Goal: Task Accomplishment & Management: Complete application form

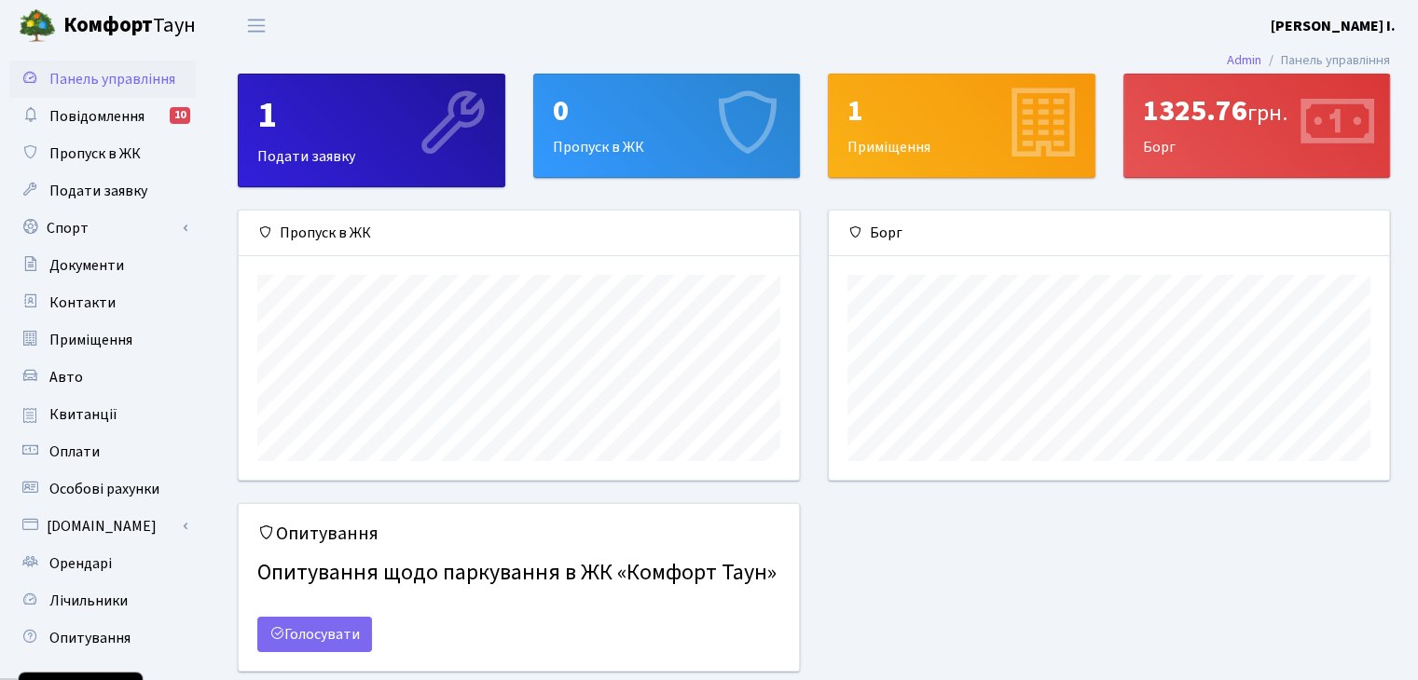
scroll to position [268, 559]
click at [921, 103] on div "1" at bounding box center [961, 110] width 228 height 35
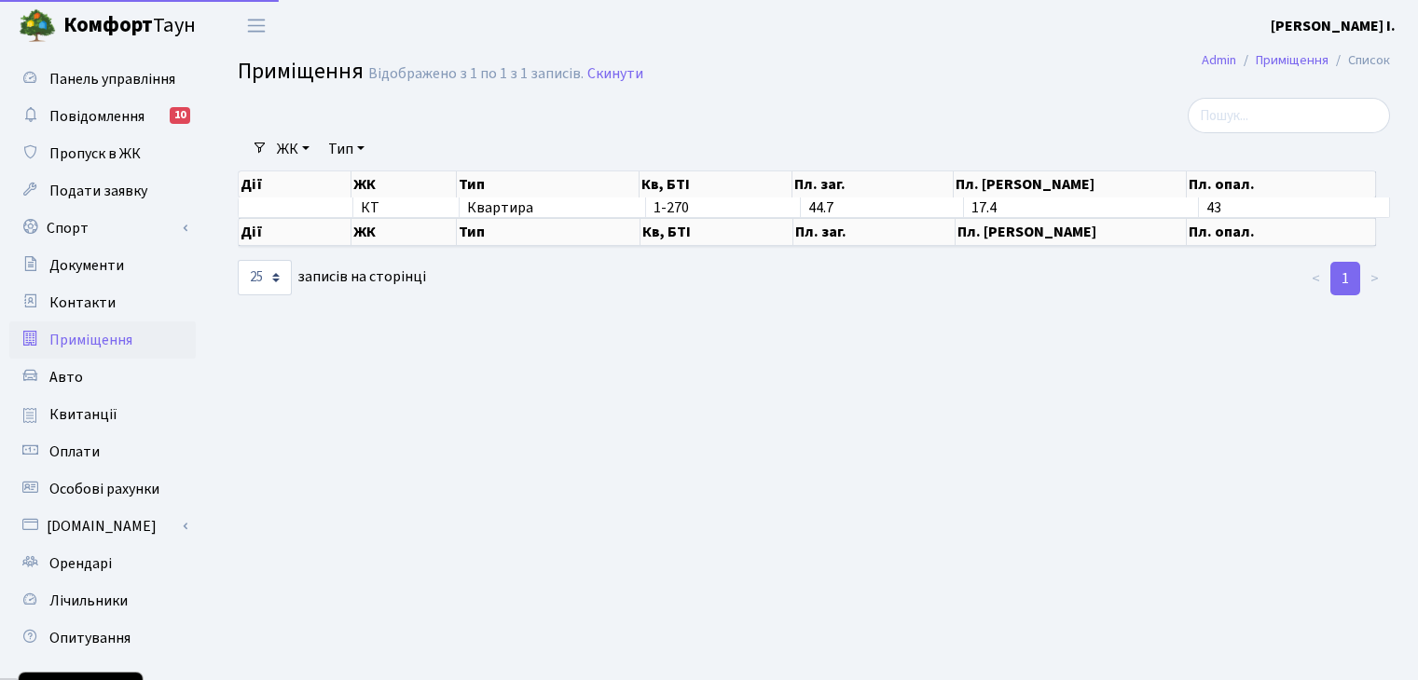
select select "25"
click at [134, 116] on span "Повідомлення" at bounding box center [96, 116] width 95 height 21
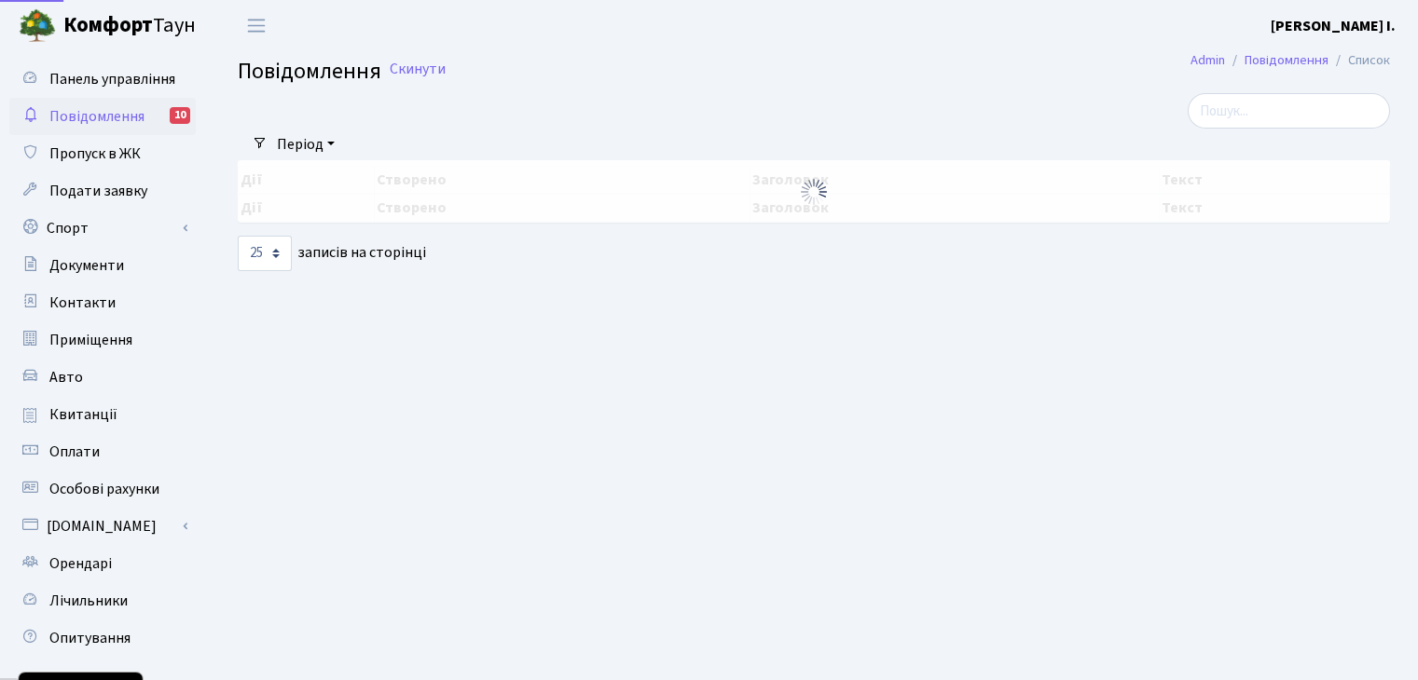
select select "25"
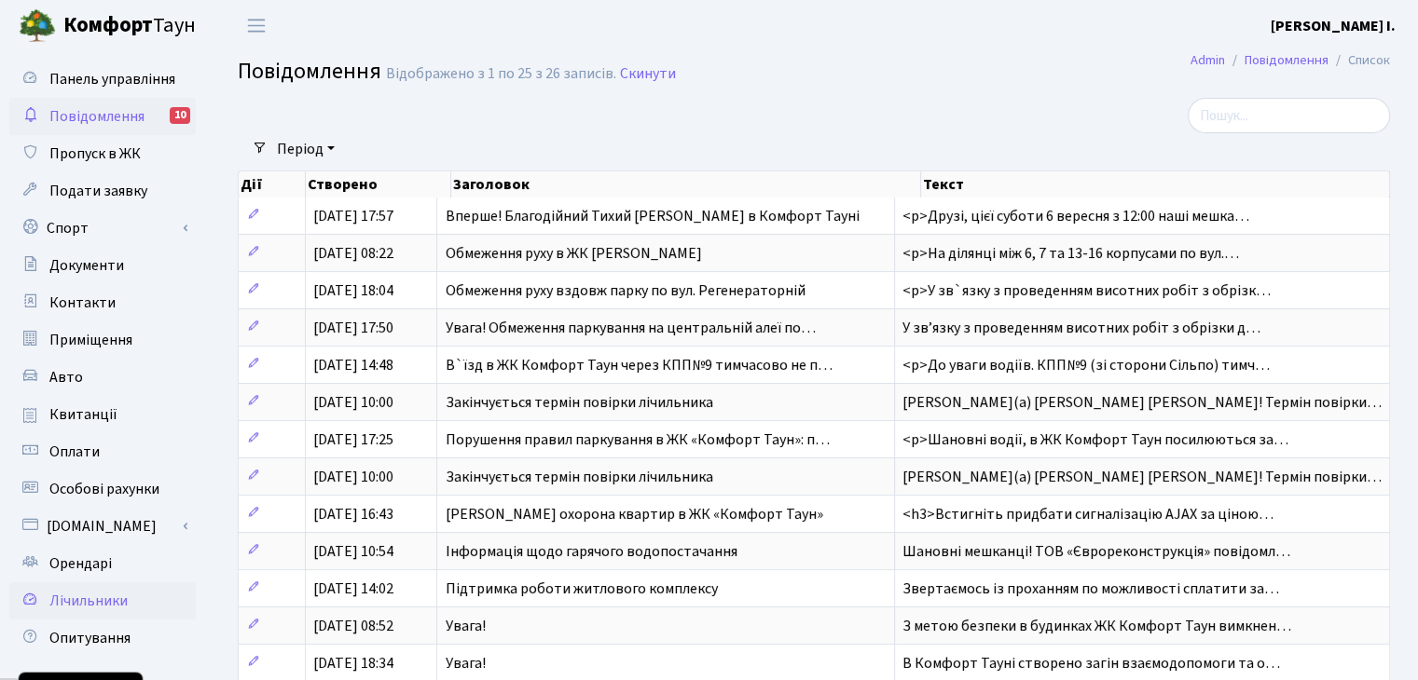
click at [112, 594] on span "Лічильники" at bounding box center [88, 601] width 78 height 21
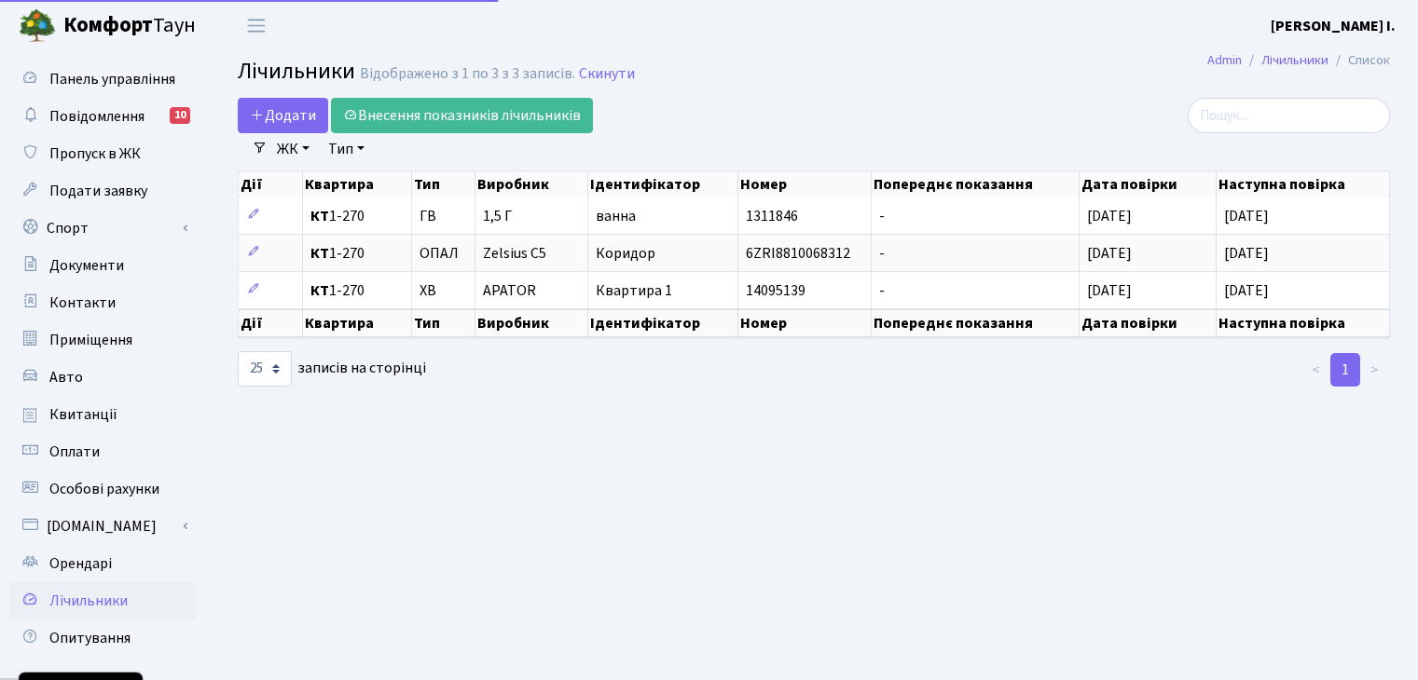
select select "25"
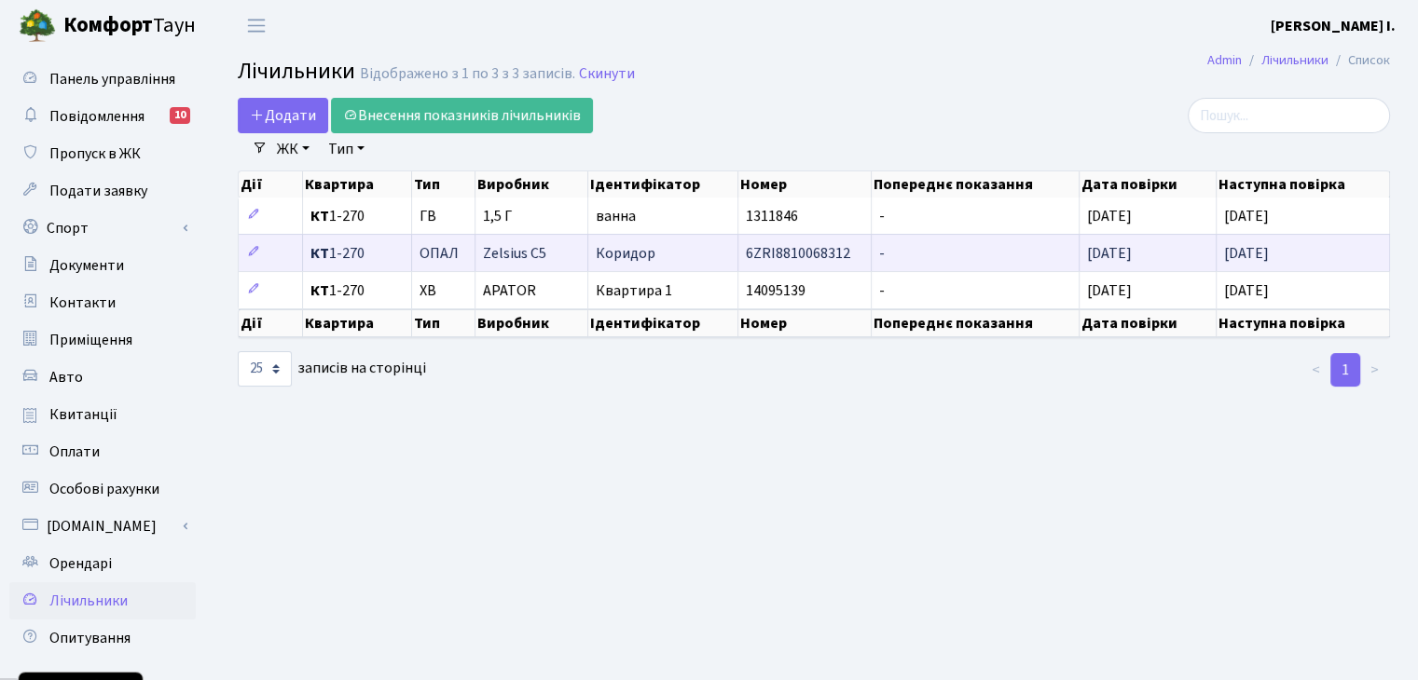
click at [1199, 257] on td "[DATE]" at bounding box center [1147, 252] width 137 height 37
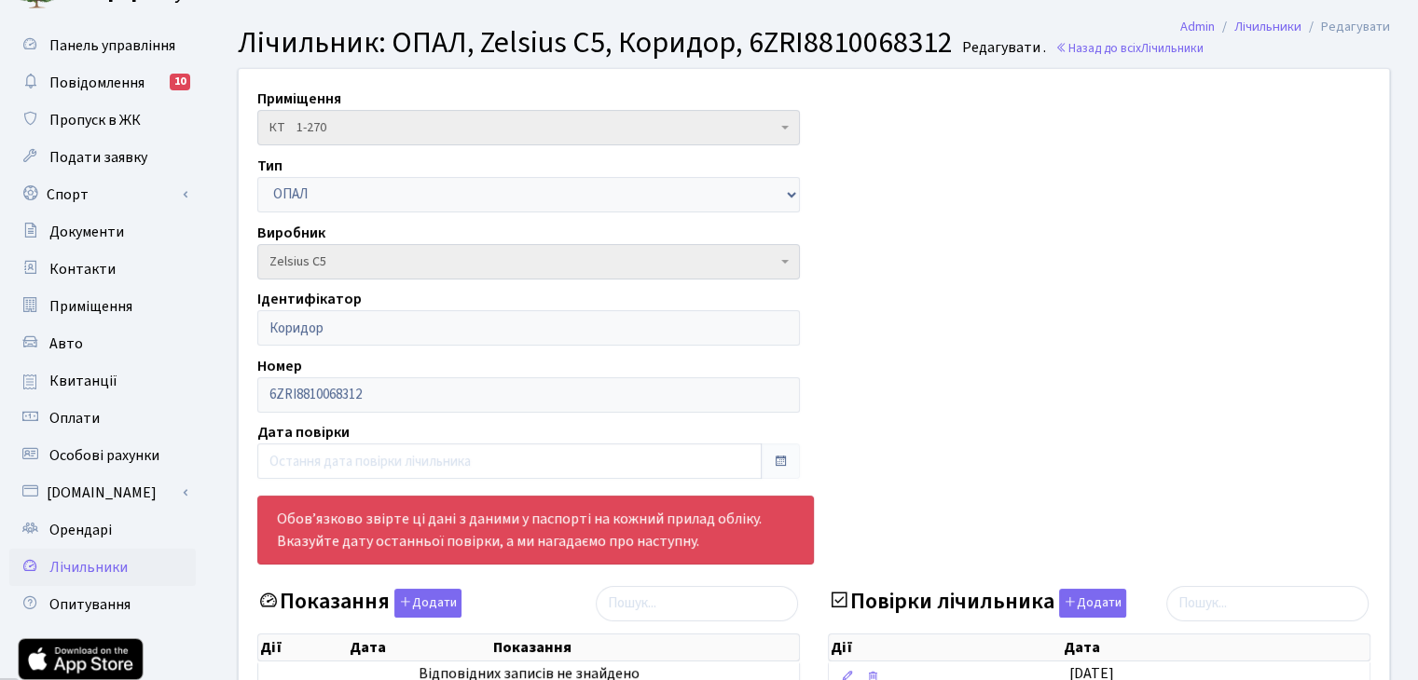
scroll to position [186, 0]
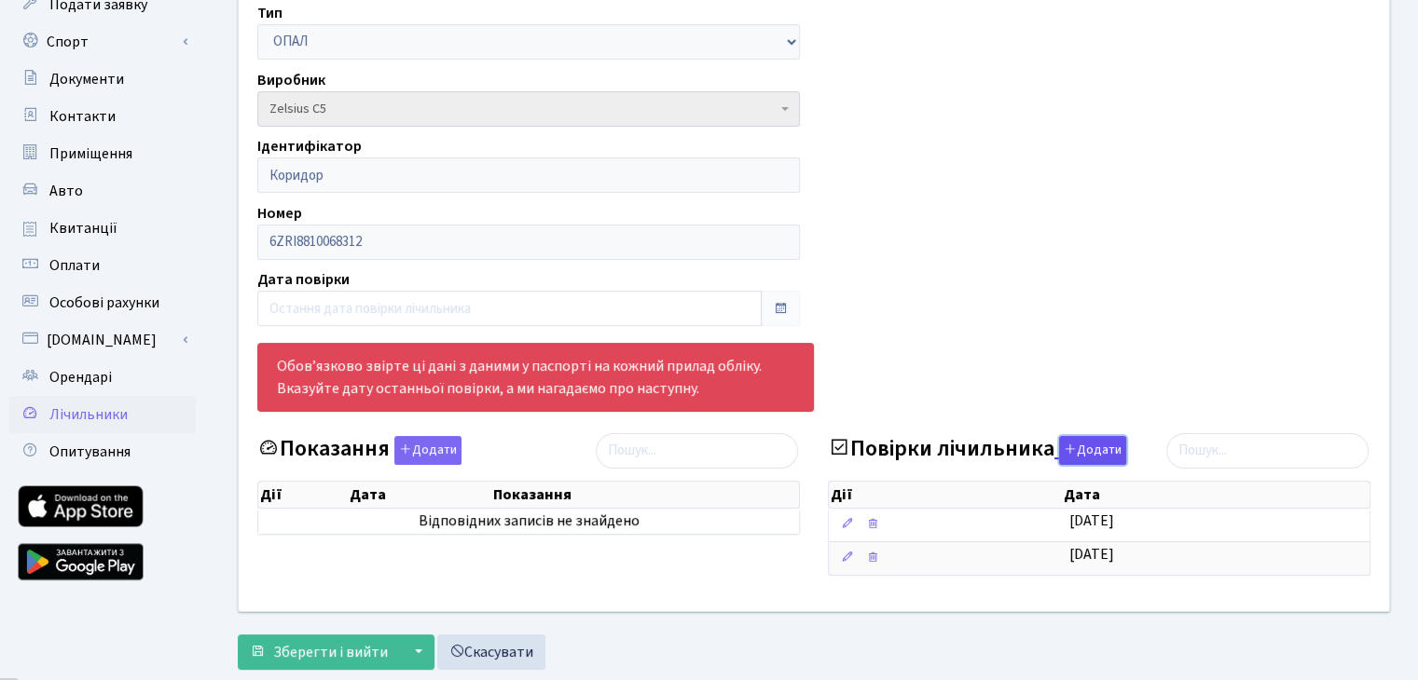
click at [1095, 449] on button "Додати" at bounding box center [1092, 450] width 67 height 29
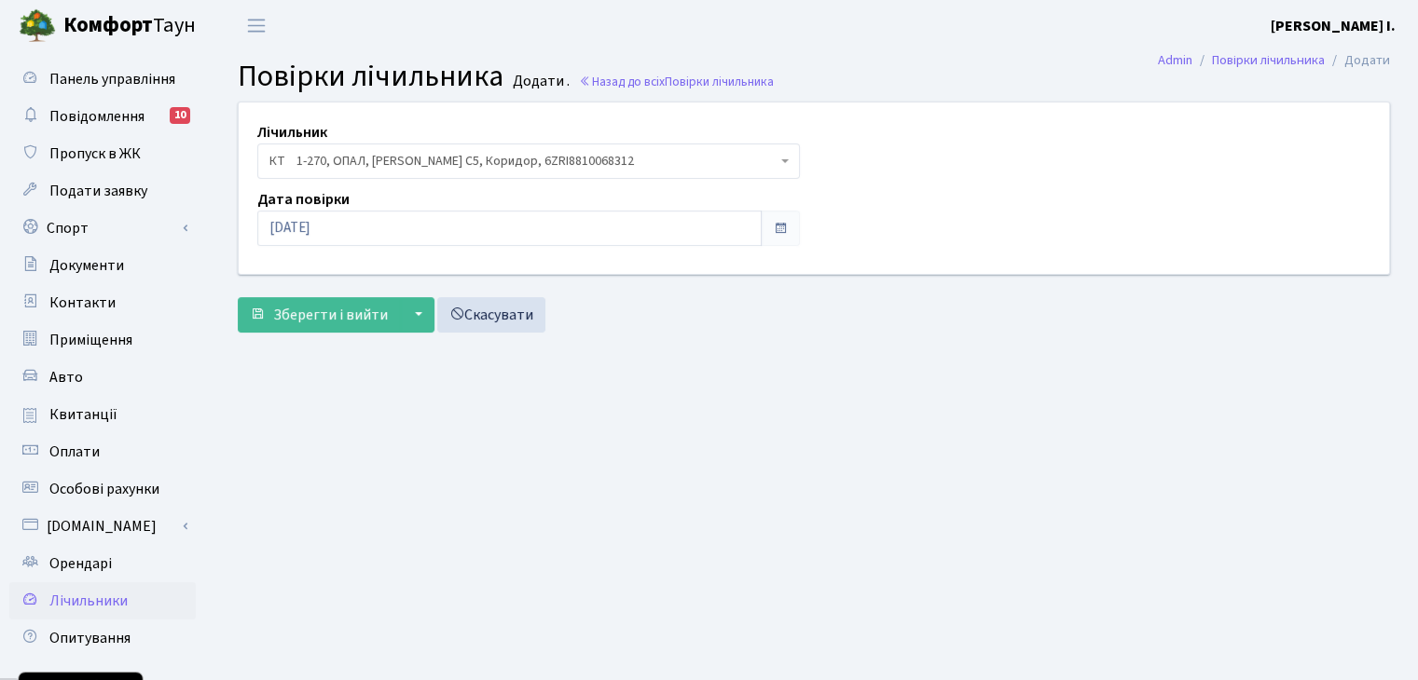
click at [775, 226] on span at bounding box center [780, 228] width 15 height 15
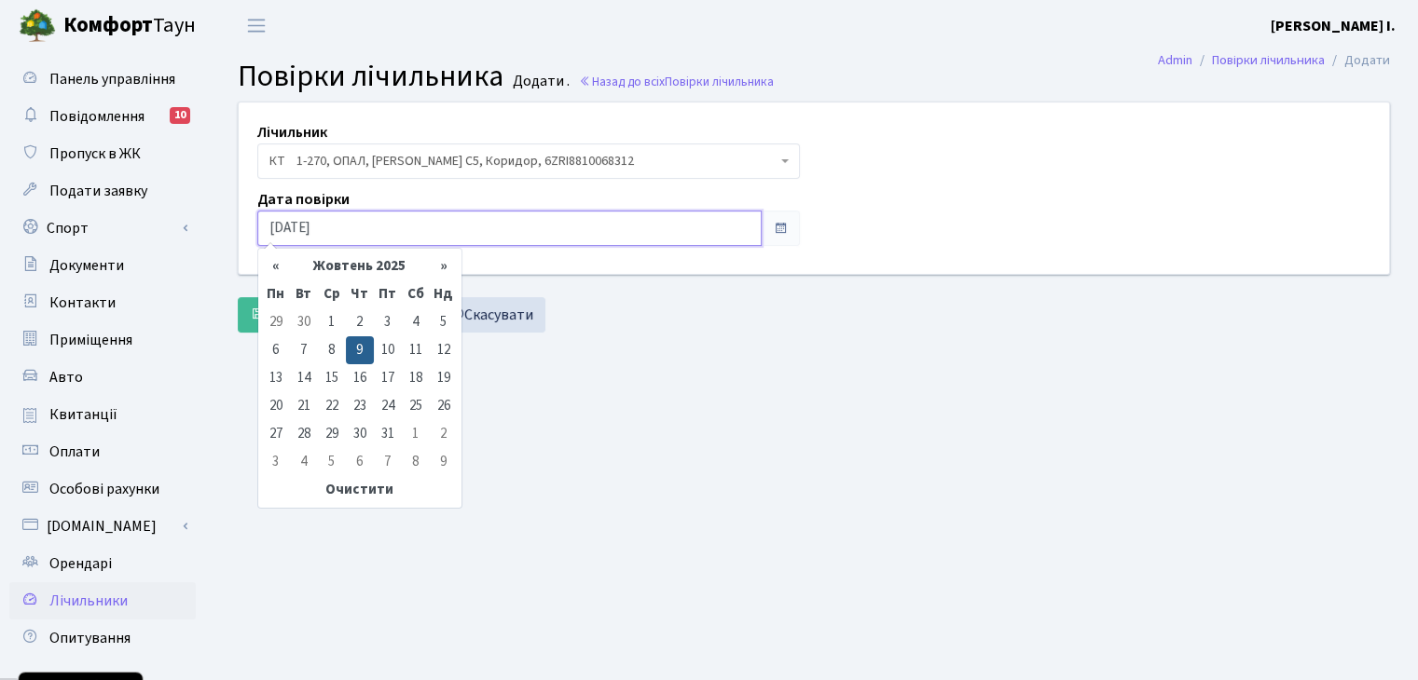
click at [716, 229] on input "09.10.2025" at bounding box center [509, 228] width 504 height 35
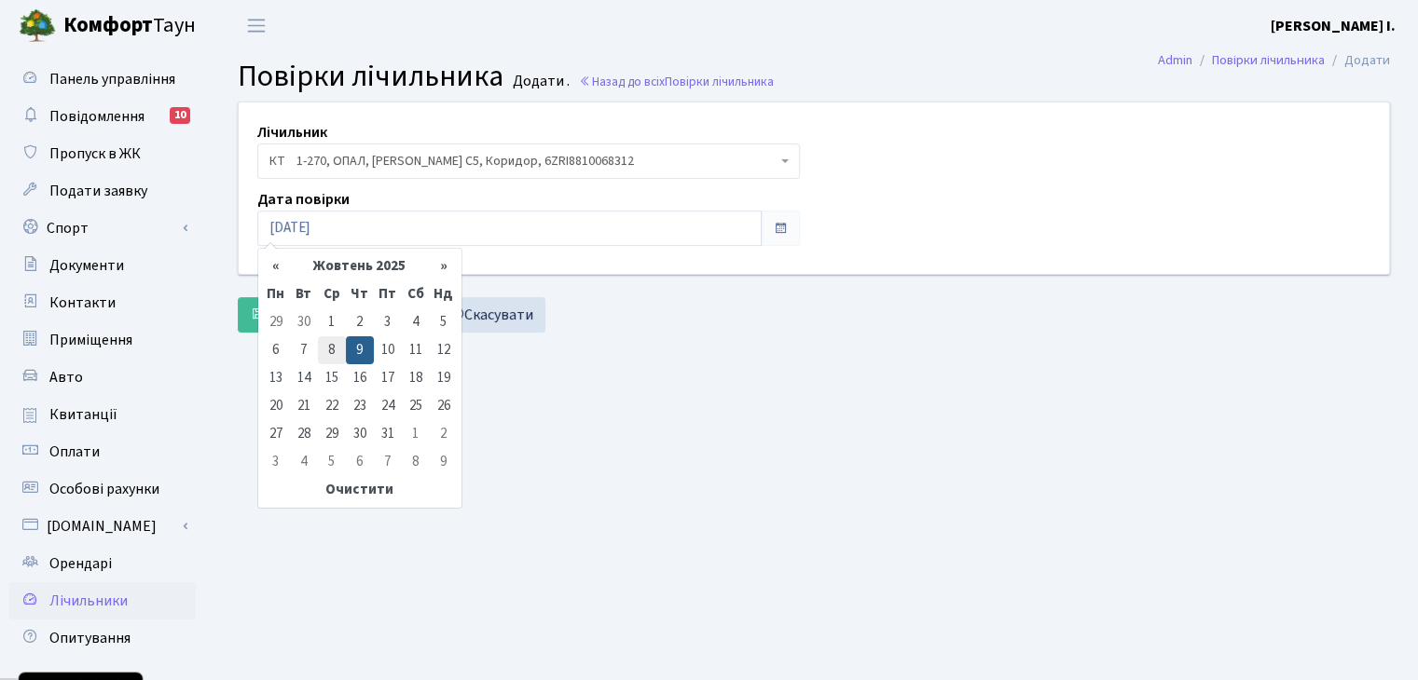
click at [330, 348] on td "8" at bounding box center [332, 350] width 28 height 28
type input "[DATE]"
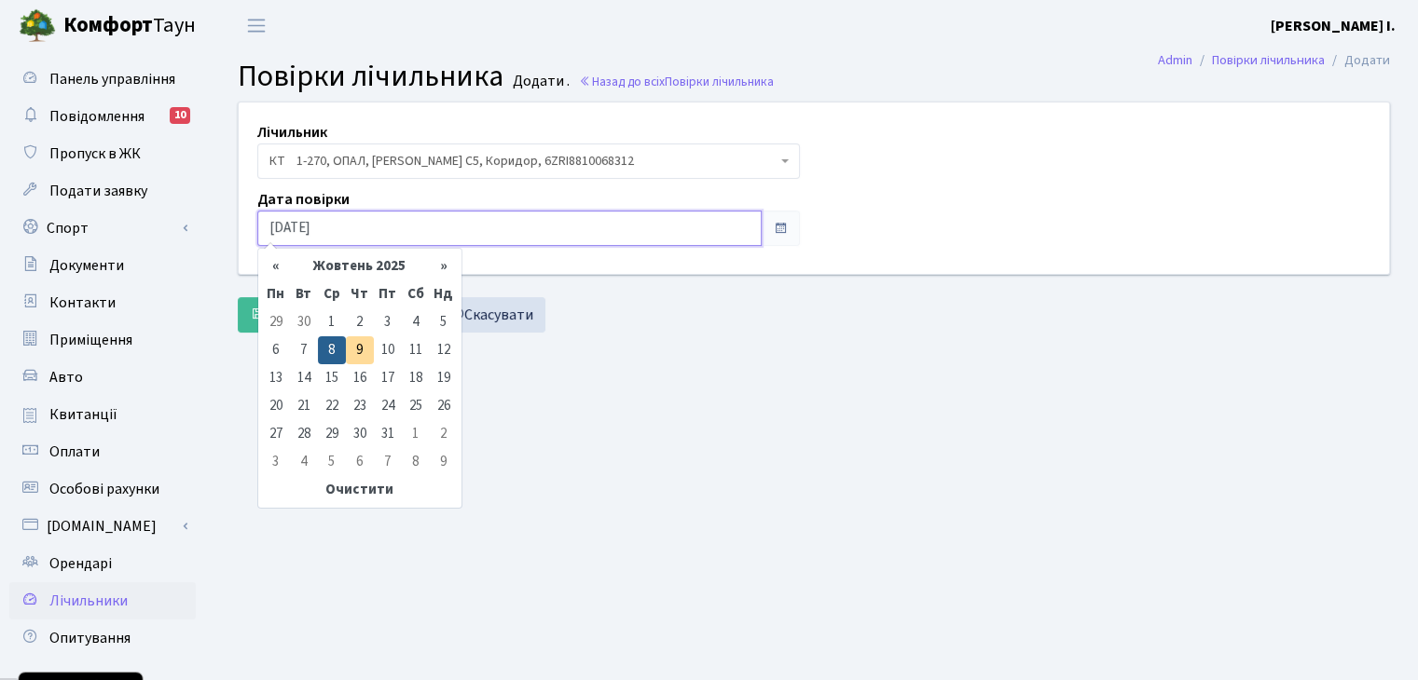
click at [358, 218] on input "08.10.2025" at bounding box center [509, 228] width 504 height 35
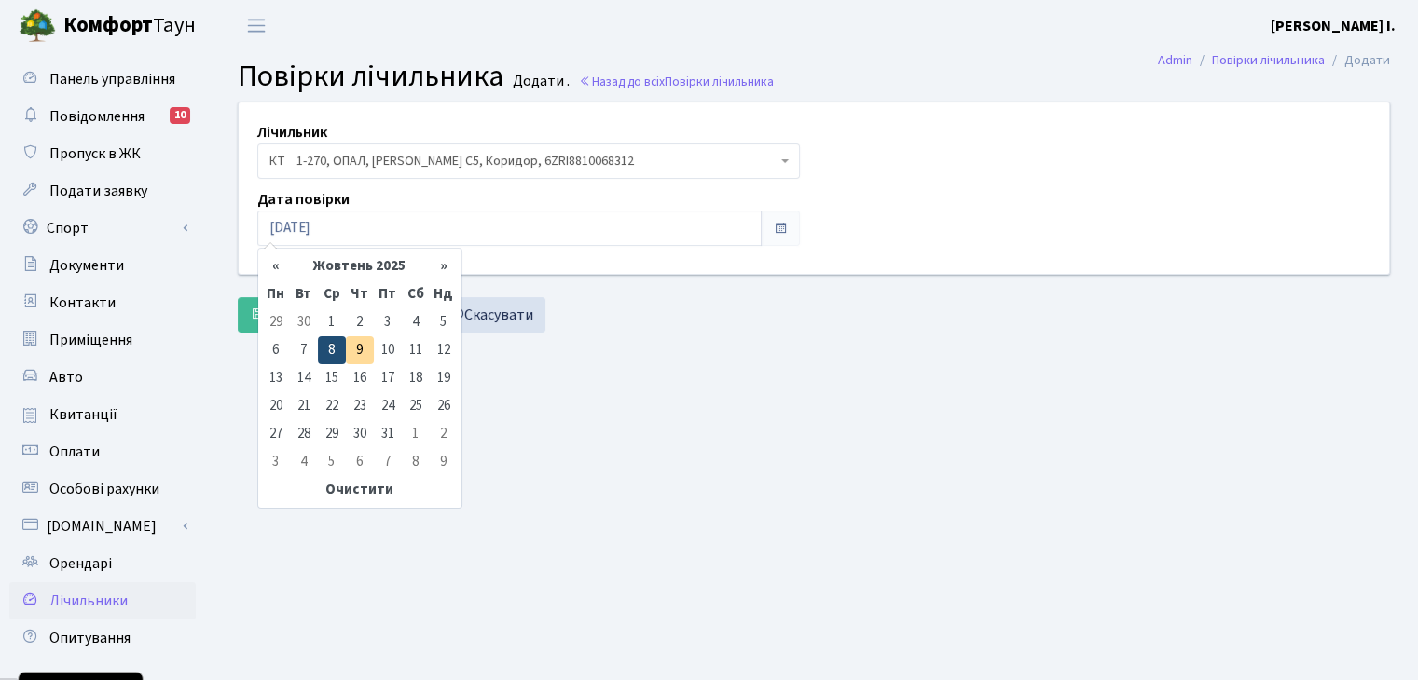
click at [332, 348] on td "8" at bounding box center [332, 350] width 28 height 28
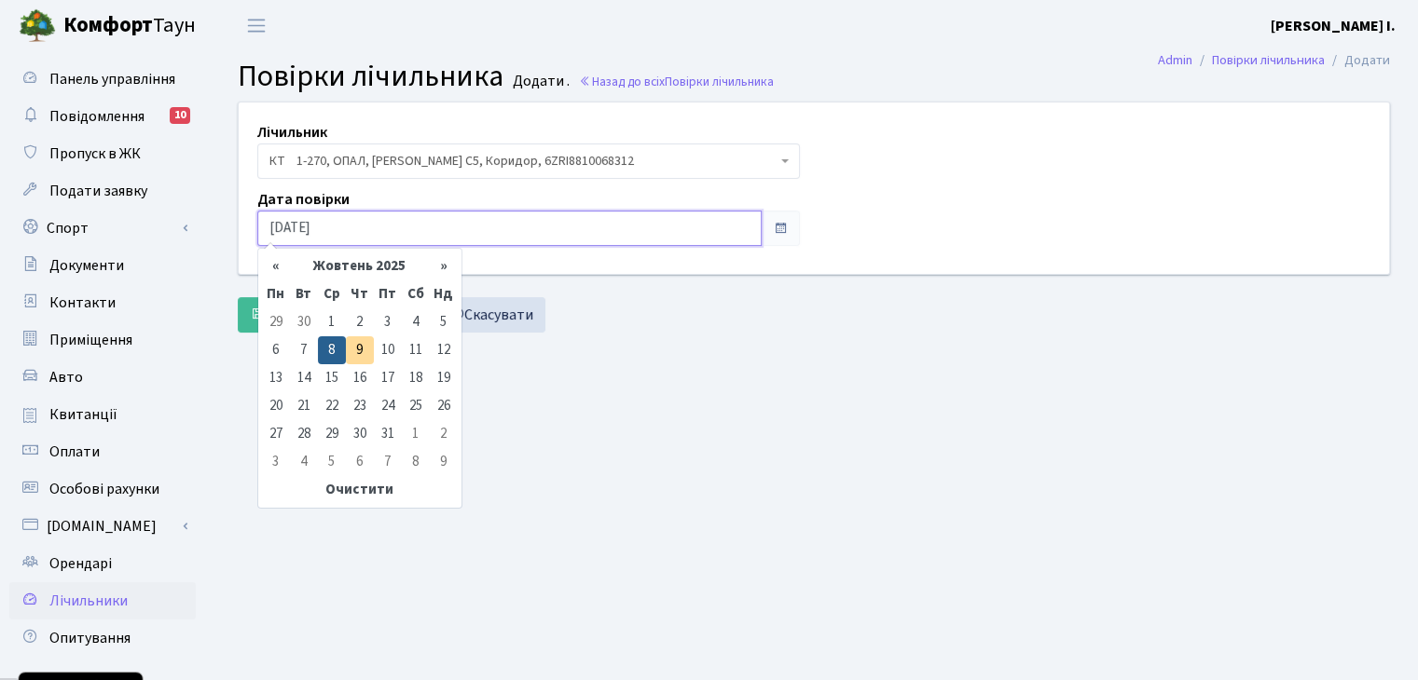
click at [391, 217] on input "[DATE]" at bounding box center [509, 228] width 504 height 35
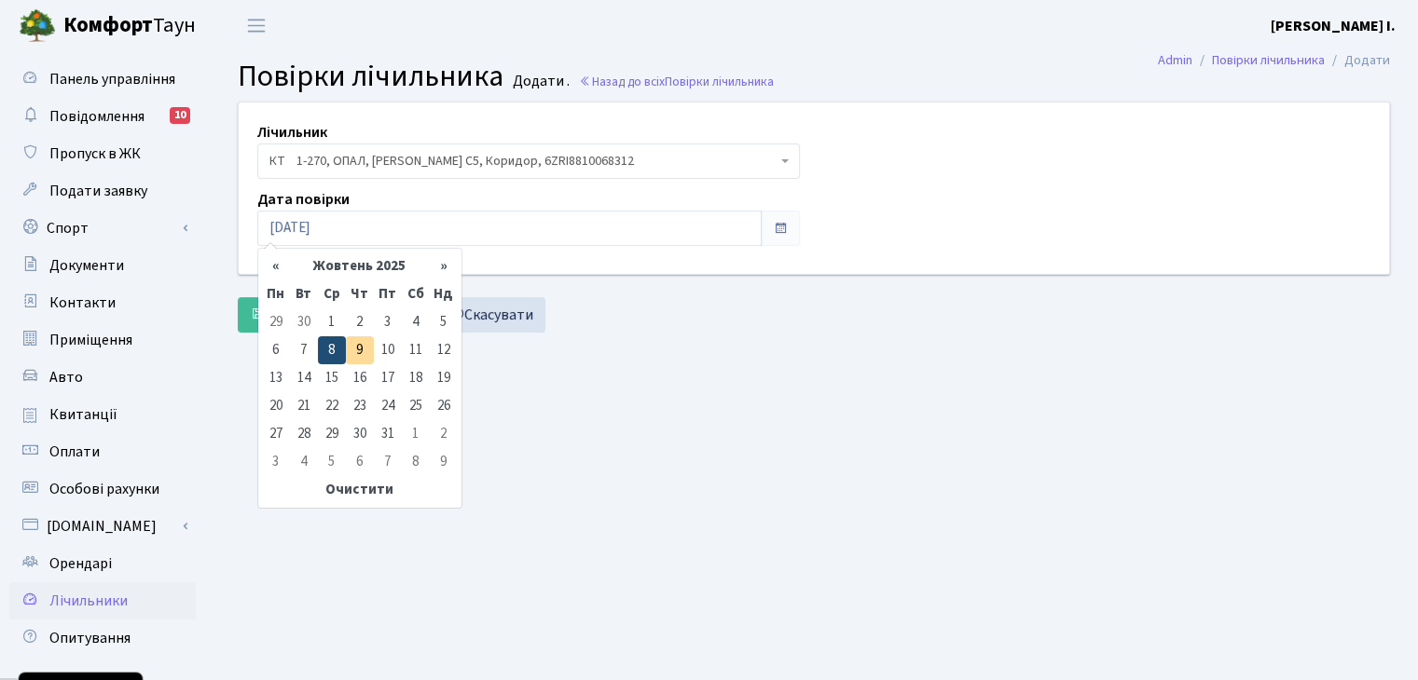
click at [331, 348] on td "8" at bounding box center [332, 350] width 28 height 28
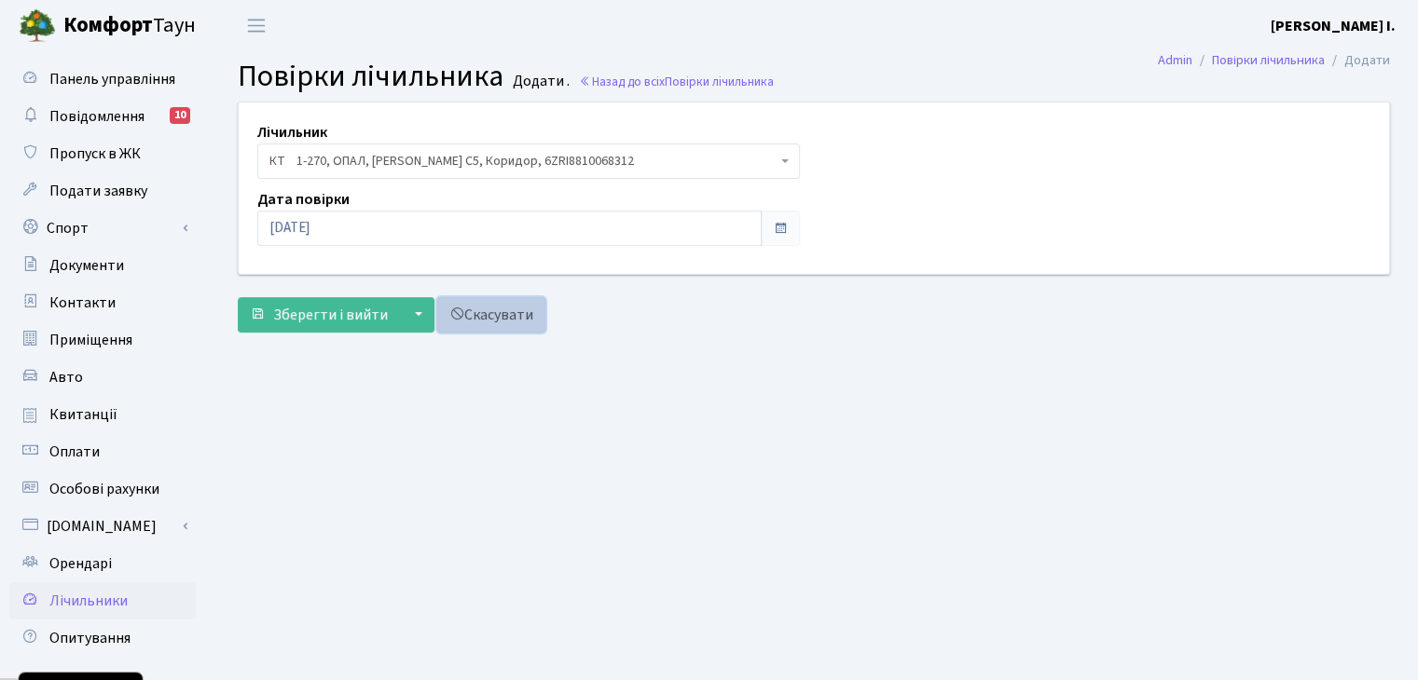
click at [504, 310] on link "Скасувати" at bounding box center [491, 314] width 108 height 35
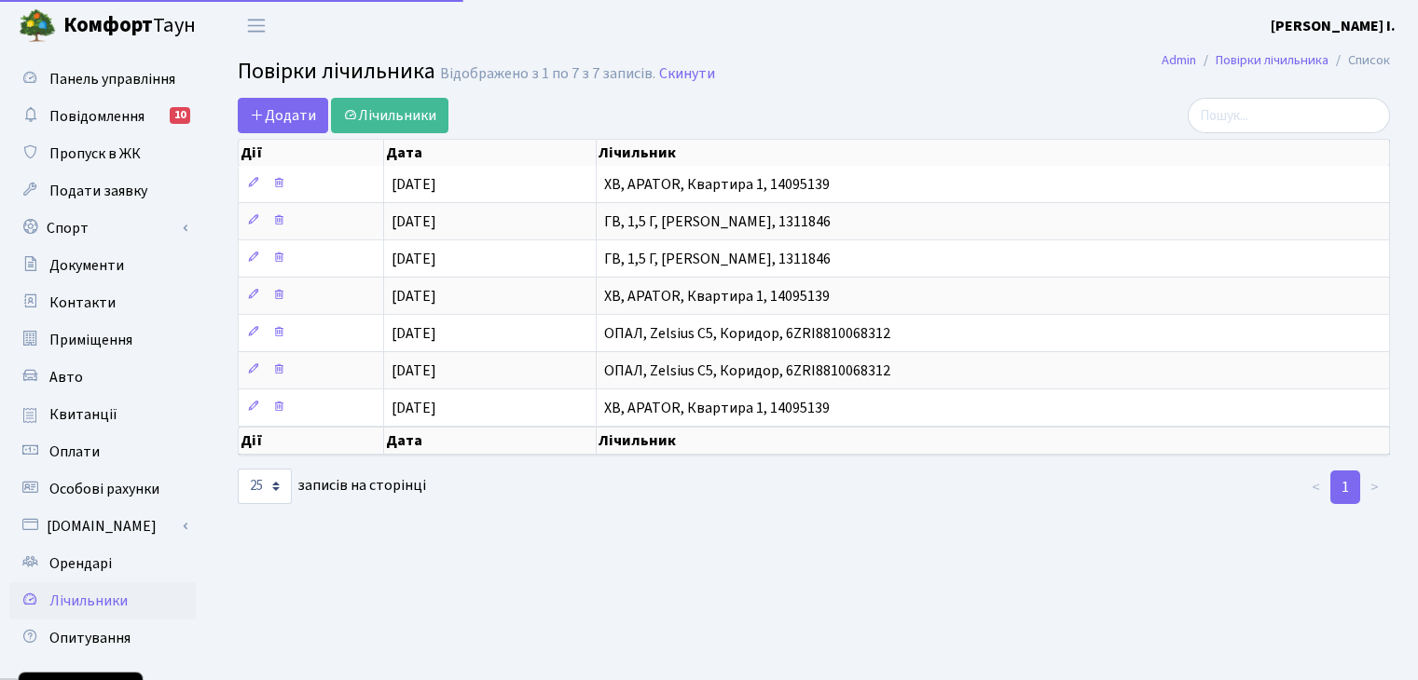
select select "25"
click at [122, 158] on span "Пропуск в ЖК" at bounding box center [94, 154] width 91 height 21
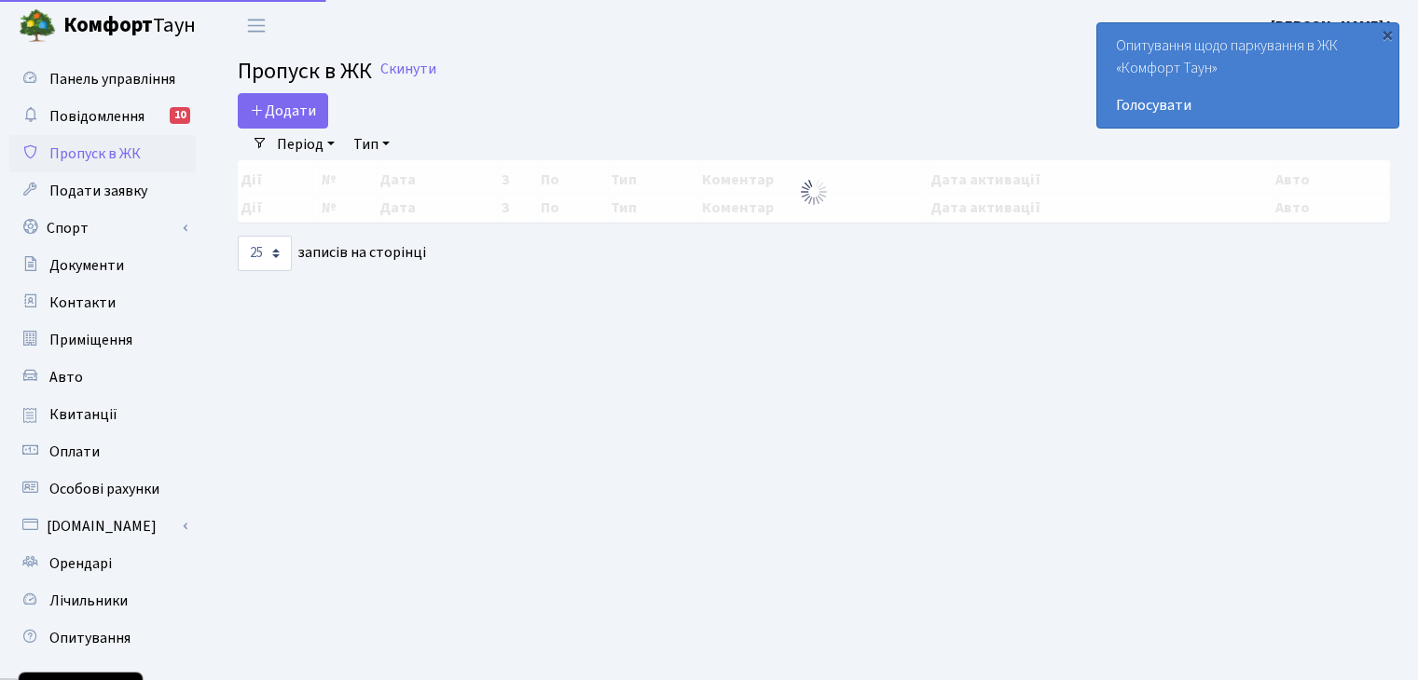
select select "25"
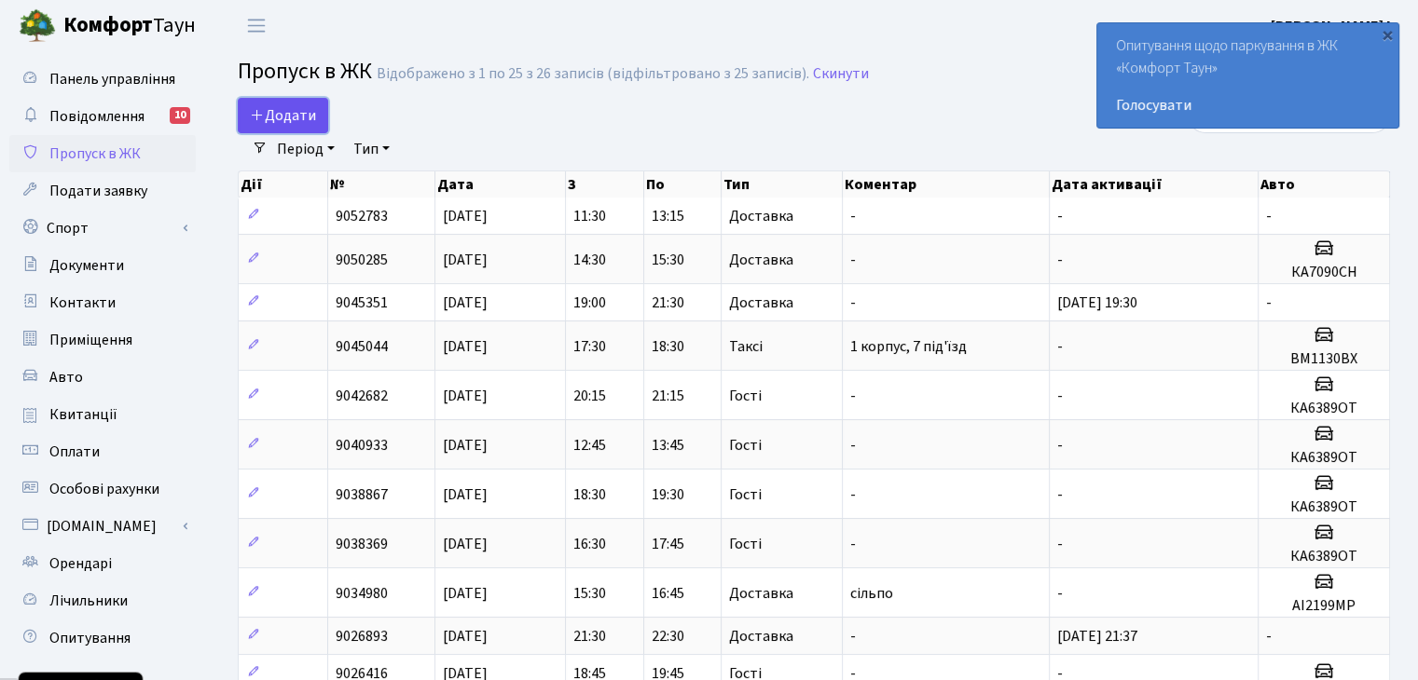
click at [267, 105] on span "Додати" at bounding box center [283, 115] width 66 height 21
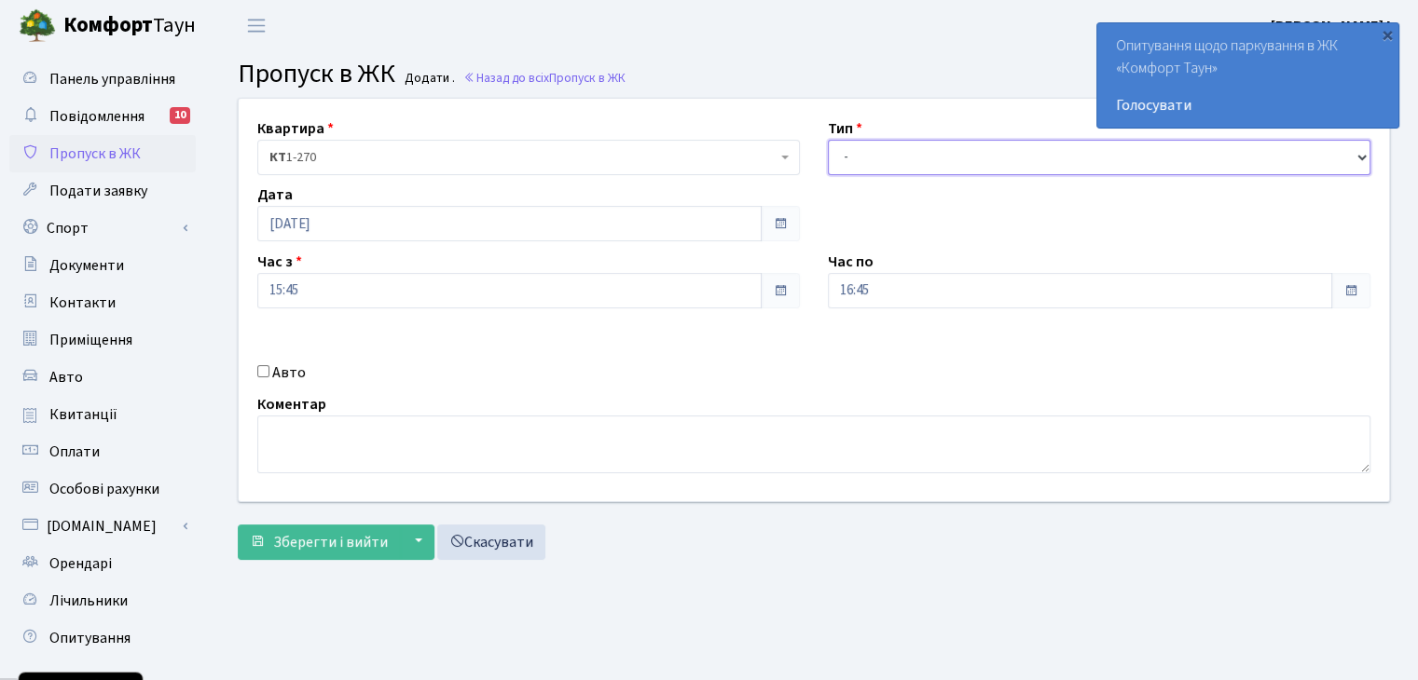
click at [869, 146] on select "- Доставка Таксі Гості Сервіс" at bounding box center [1099, 157] width 542 height 35
select select "1"
click at [828, 140] on select "- Доставка Таксі Гості Сервіс" at bounding box center [1099, 157] width 542 height 35
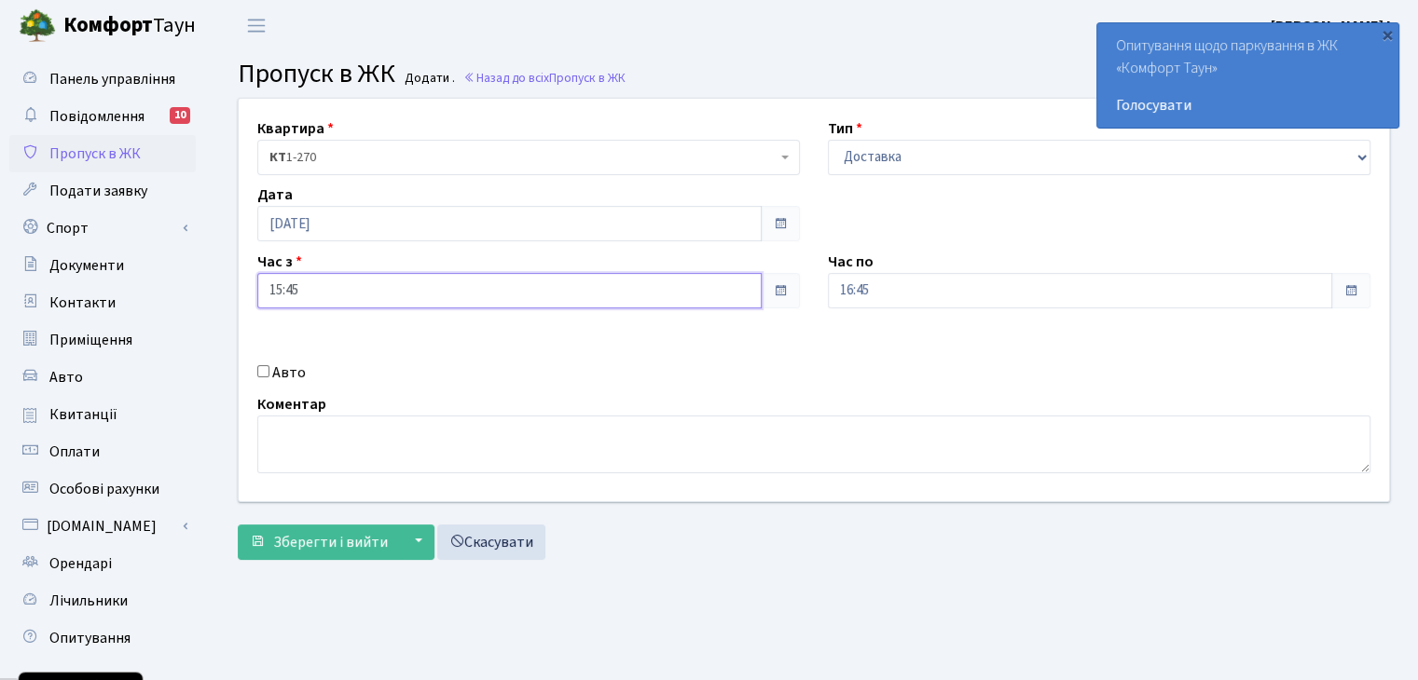
click at [483, 279] on input "15:45" at bounding box center [509, 290] width 504 height 35
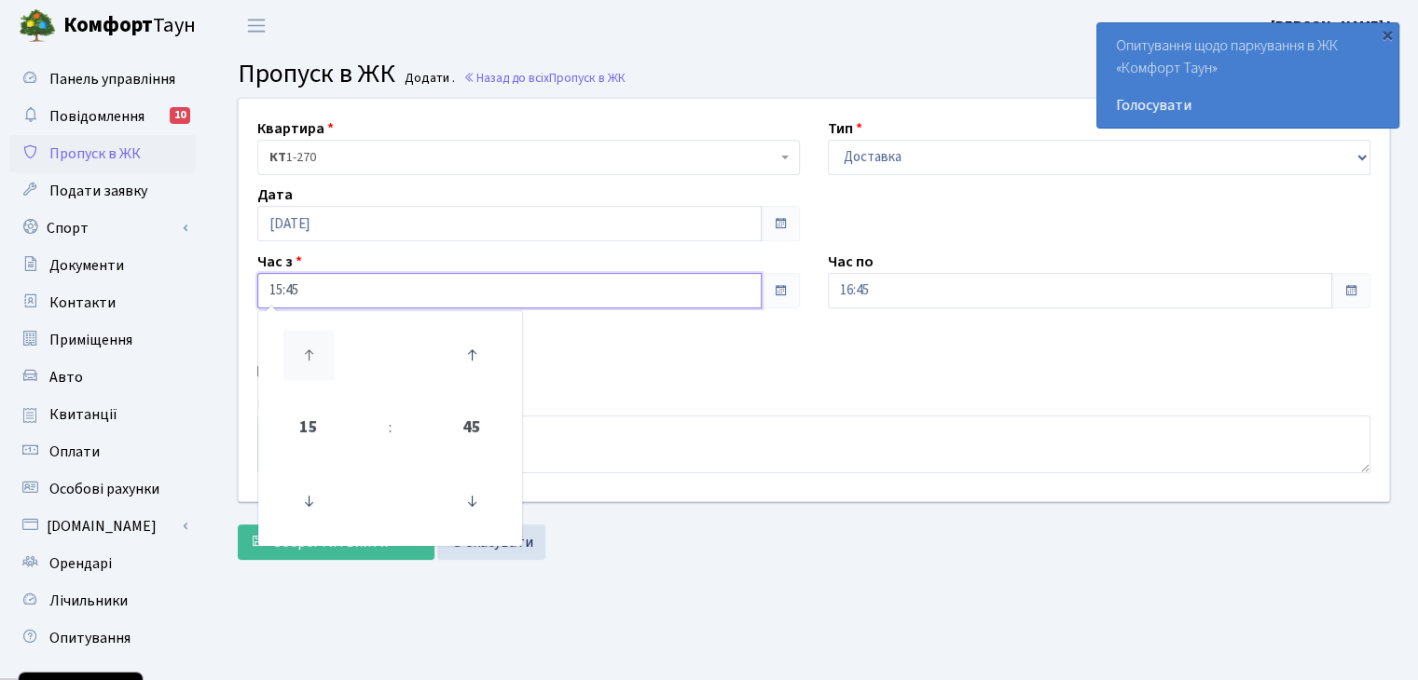
click at [302, 359] on icon at bounding box center [308, 355] width 50 height 50
click at [459, 495] on icon at bounding box center [471, 501] width 50 height 50
type input "16:00"
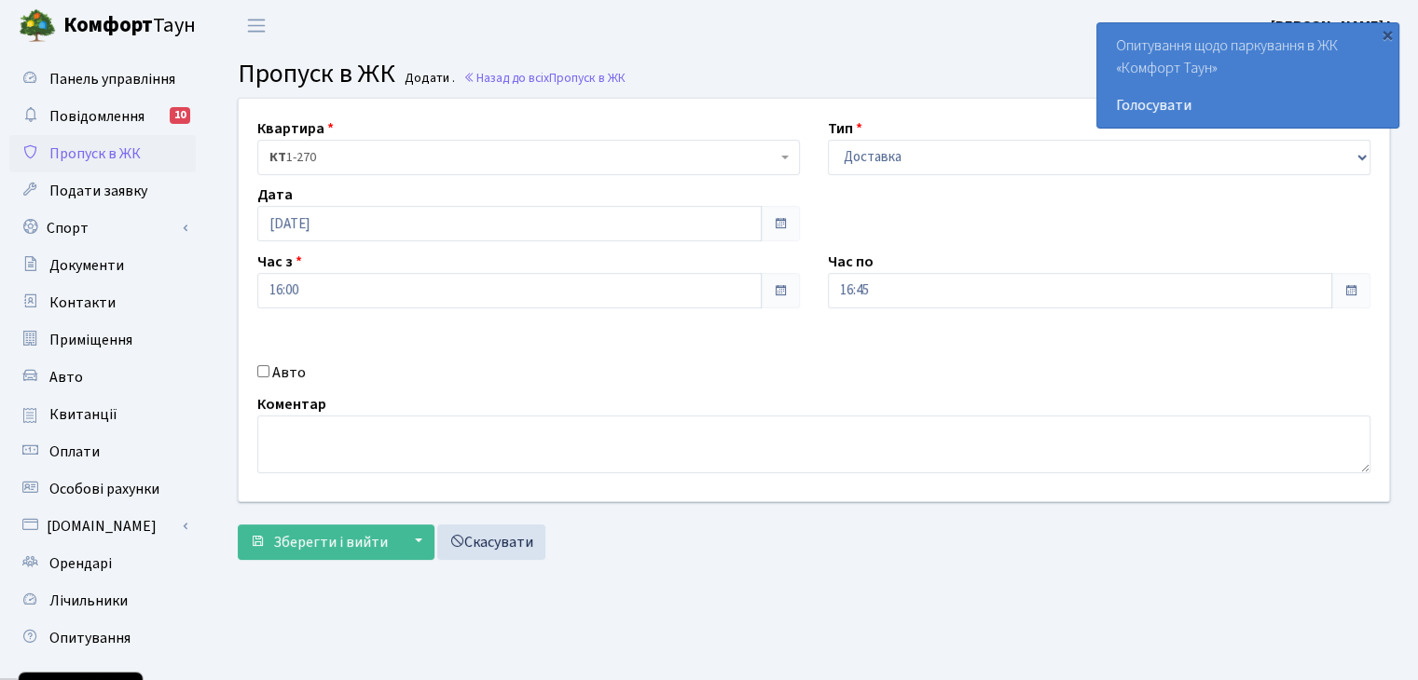
click at [699, 359] on div "Квартира <b>КТ</b>&nbsp;&nbsp;&nbsp;&nbsp;1-270 КТ 1-270 Тип - Доставка Таксі Г…" at bounding box center [814, 300] width 1178 height 403
click at [993, 280] on input "16:45" at bounding box center [1080, 290] width 504 height 35
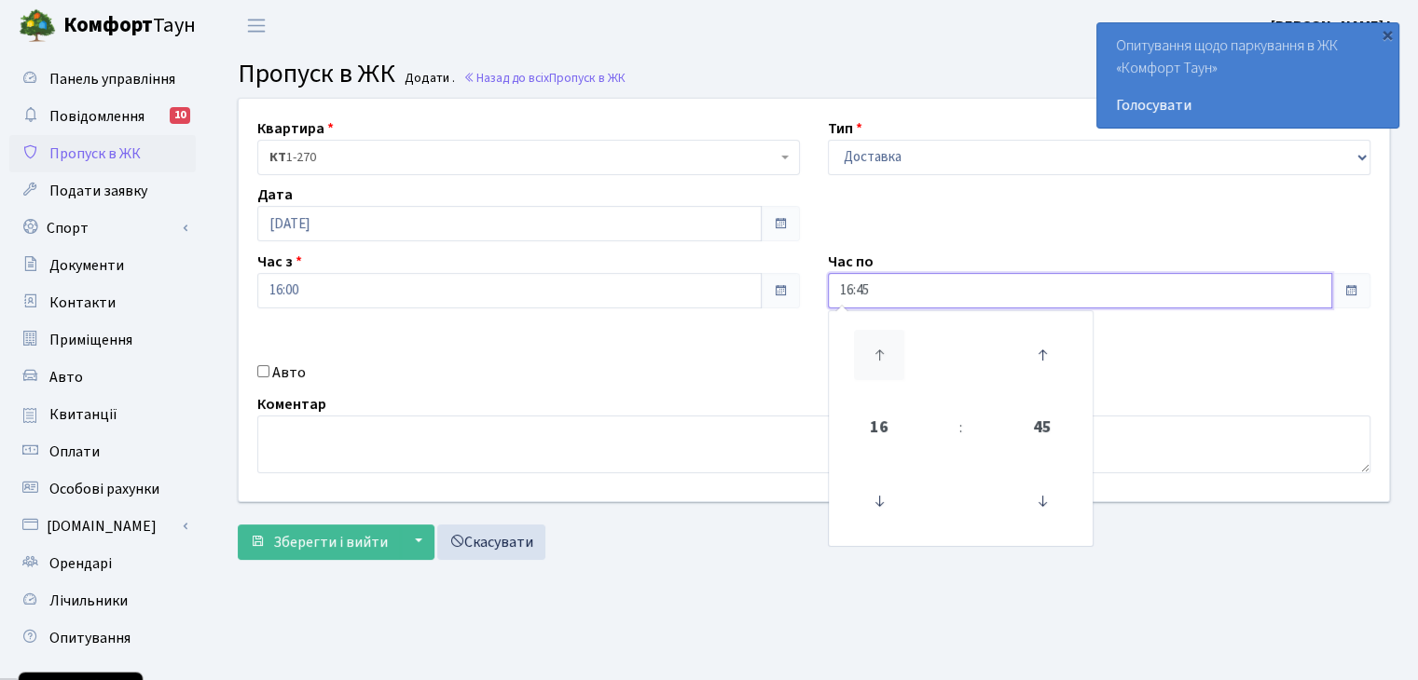
click at [880, 336] on icon at bounding box center [879, 355] width 50 height 50
click at [1044, 500] on icon at bounding box center [1042, 501] width 50 height 50
click at [1040, 497] on icon at bounding box center [1042, 501] width 50 height 50
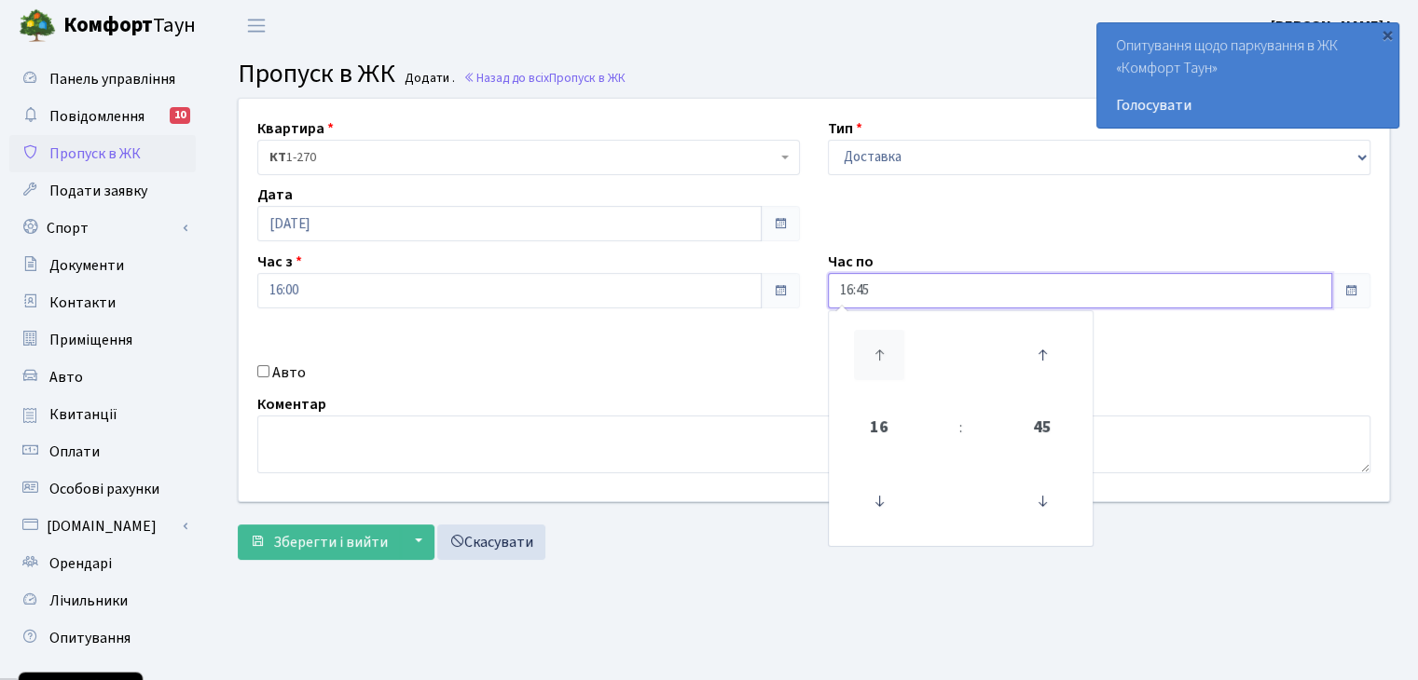
click at [880, 358] on icon at bounding box center [879, 355] width 50 height 50
click at [1050, 490] on icon at bounding box center [1042, 501] width 50 height 50
click at [1049, 490] on icon at bounding box center [1042, 501] width 50 height 50
type input "17:00"
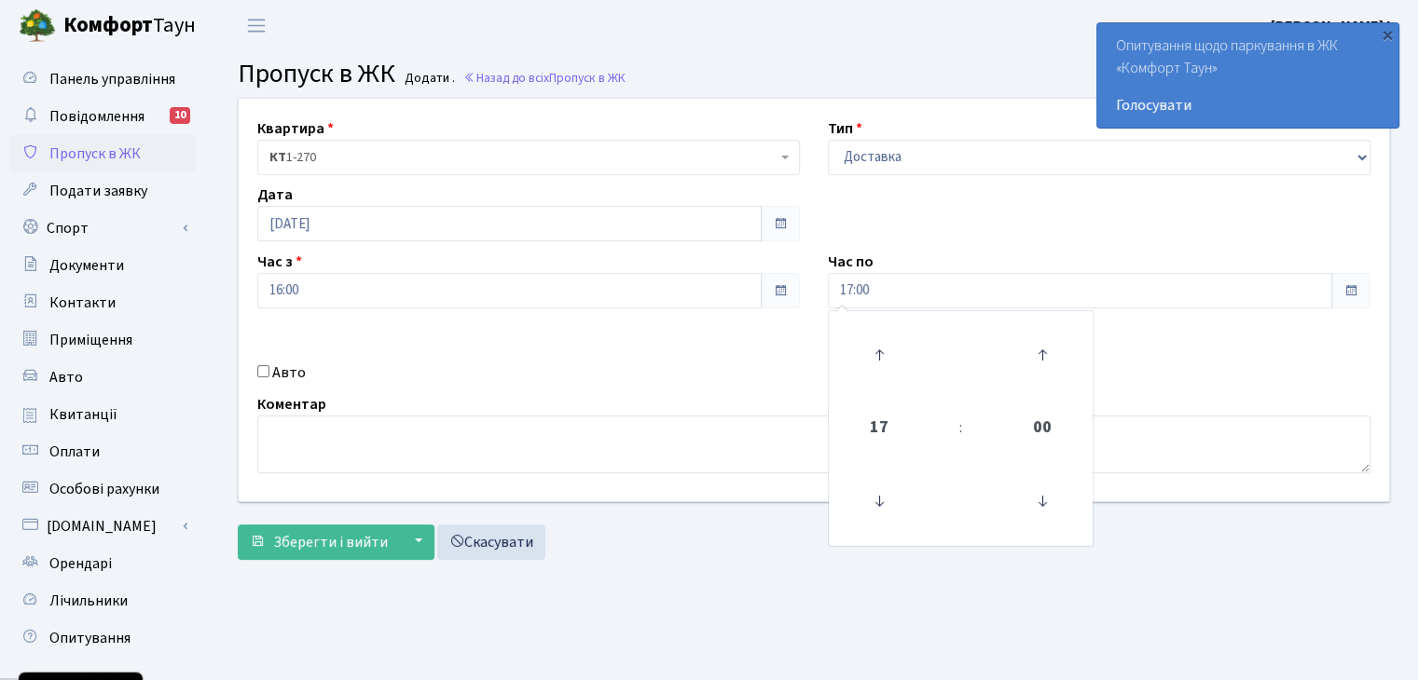
click at [713, 357] on div "Квартира <b>КТ</b>&nbsp;&nbsp;&nbsp;&nbsp;1-270 КТ 1-270 Тип - Доставка Таксі Г…" at bounding box center [814, 300] width 1178 height 403
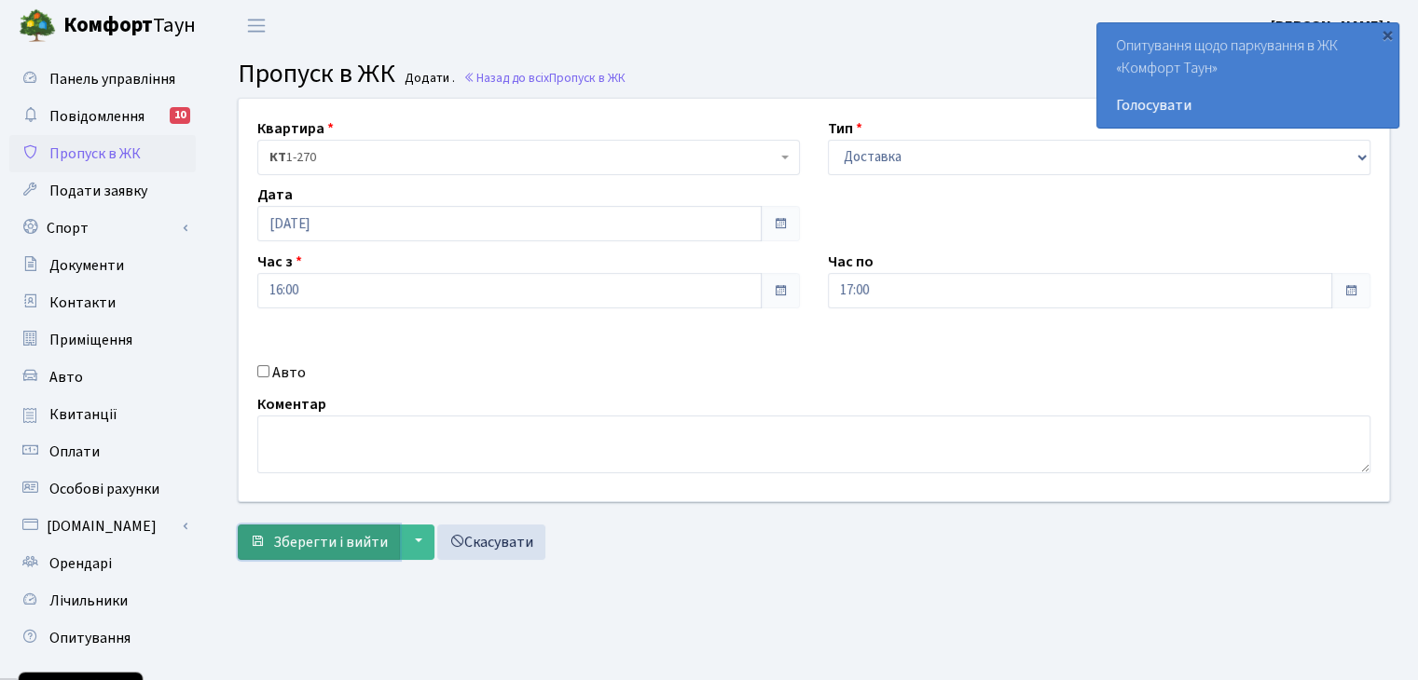
click at [313, 535] on span "Зберегти і вийти" at bounding box center [330, 542] width 115 height 21
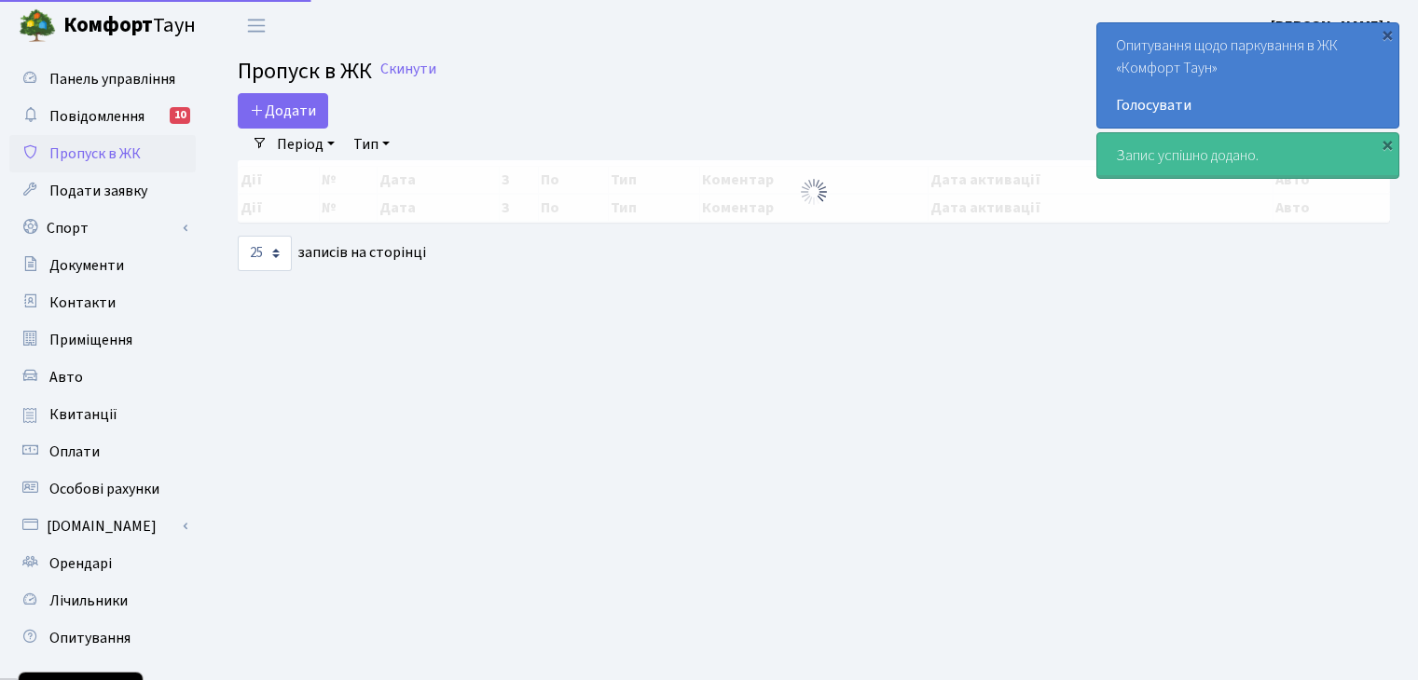
select select "25"
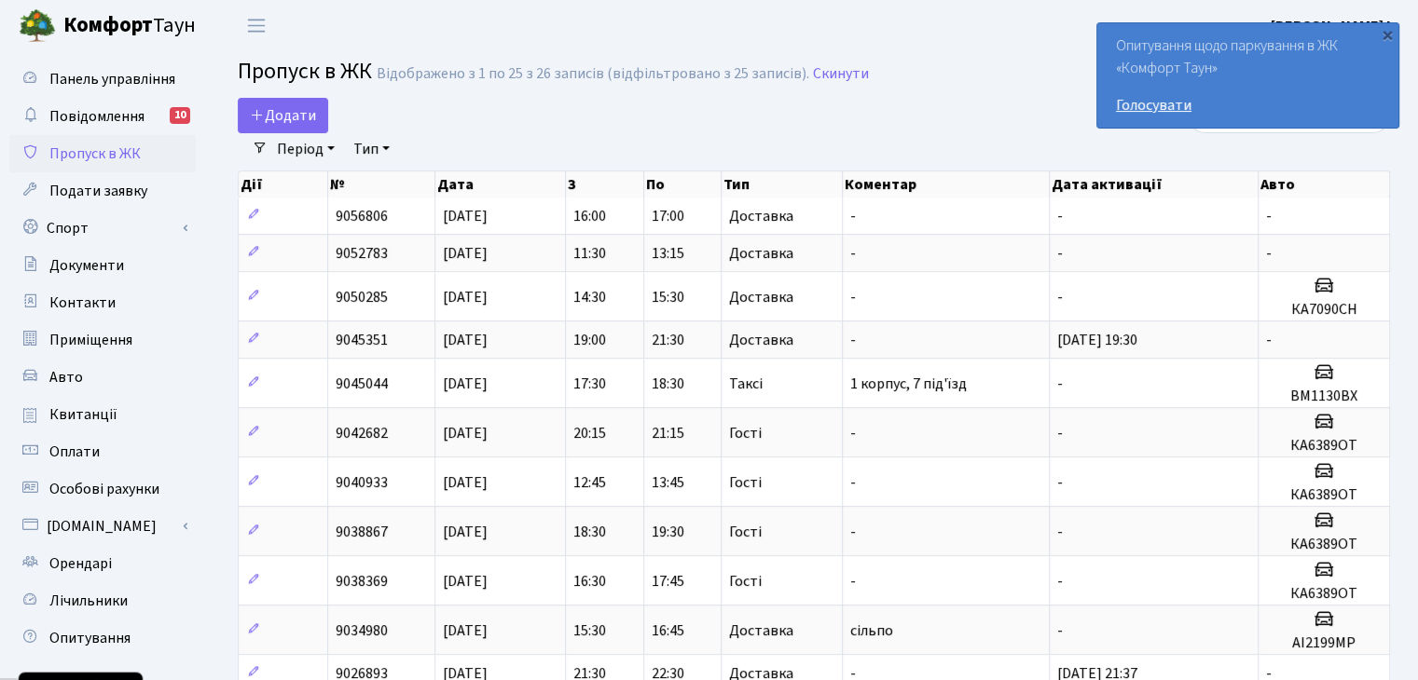
click at [1122, 102] on link "Голосувати" at bounding box center [1248, 105] width 264 height 22
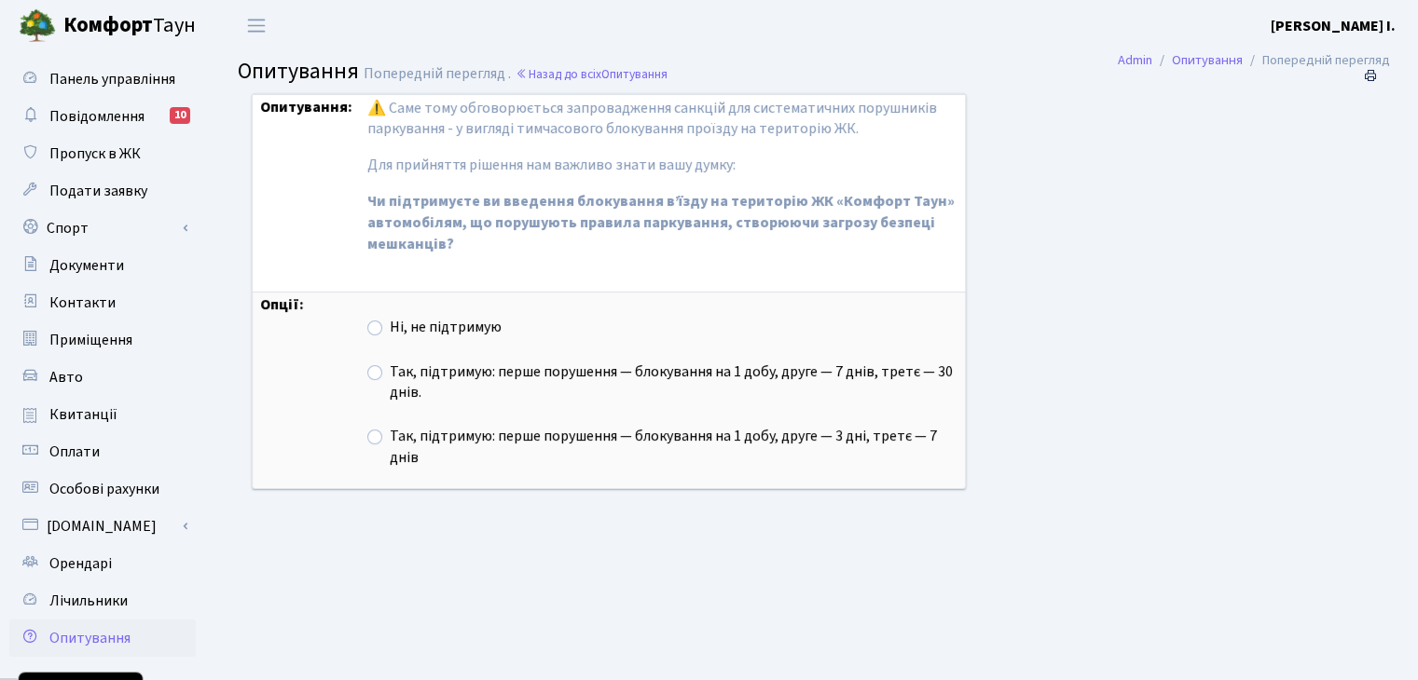
scroll to position [221, 0]
click at [390, 375] on label "Так, підтримую: перше порушення — блокування на 1 добу, друге — 7 днів, третє —…" at bounding box center [674, 383] width 568 height 43
click at [390, 374] on input "Так, підтримую: перше порушення — блокування на 1 добу, друге — 7 днів, третє —…" at bounding box center [396, 368] width 12 height 12
radio input "true"
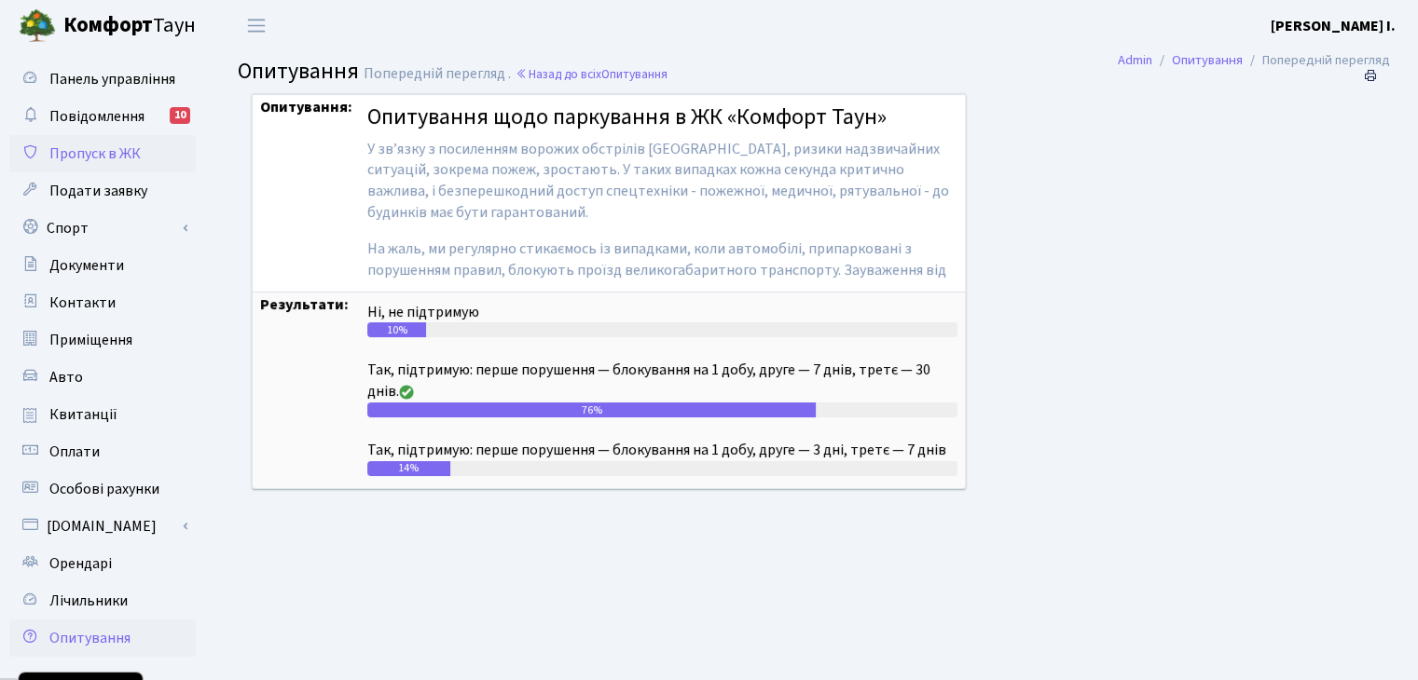
click at [111, 144] on span "Пропуск в ЖК" at bounding box center [94, 154] width 91 height 21
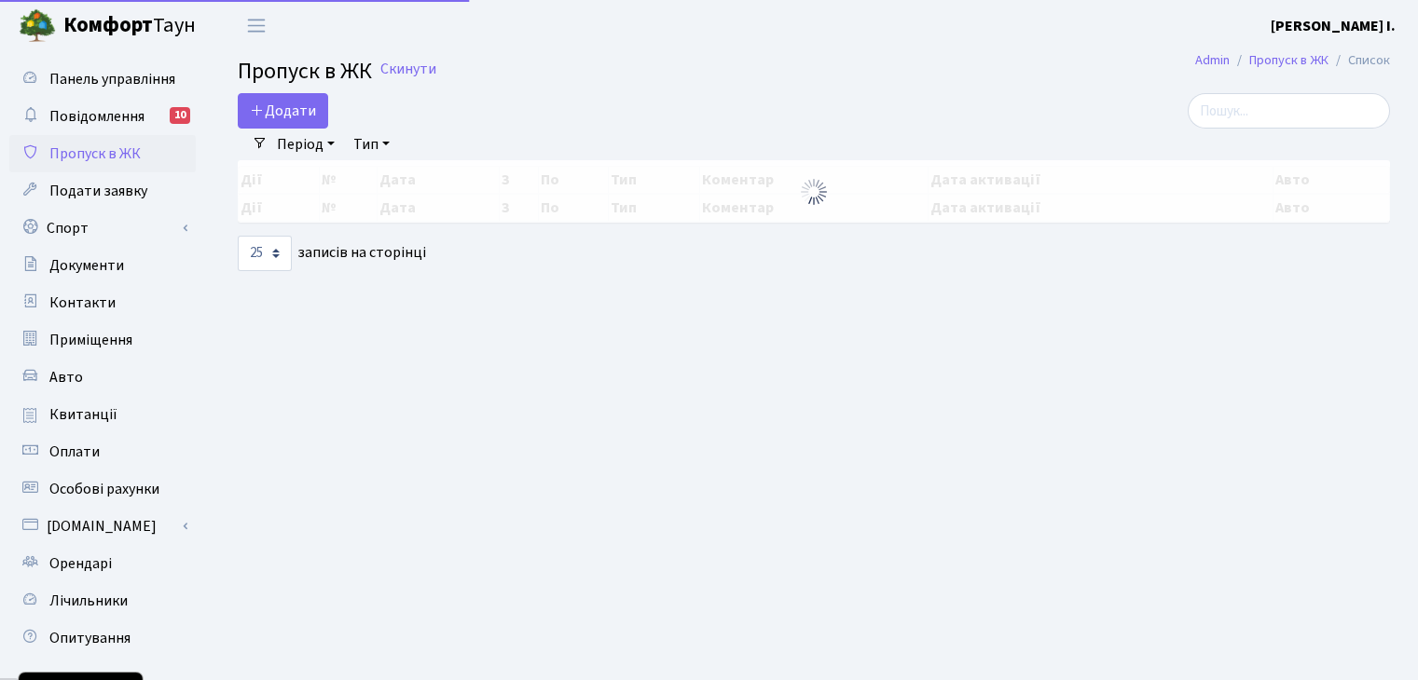
select select "25"
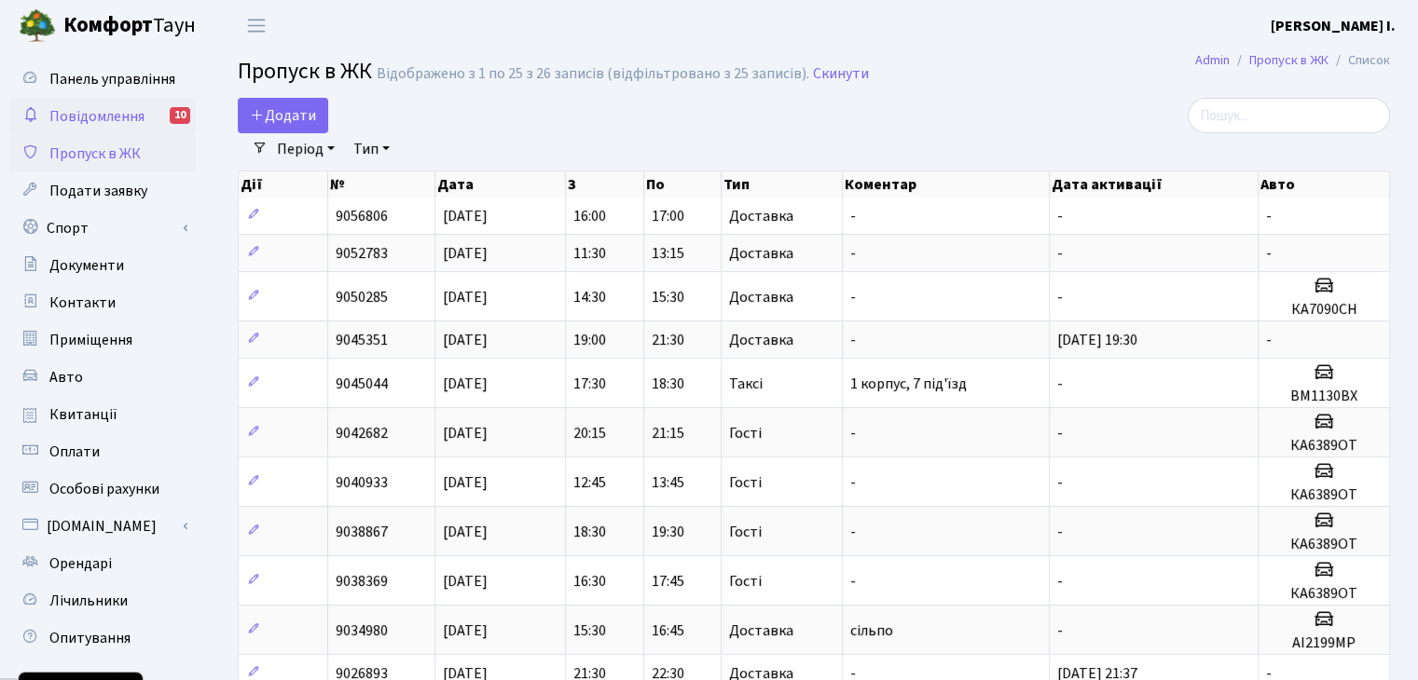
click at [127, 126] on span "Повідомлення" at bounding box center [96, 116] width 95 height 21
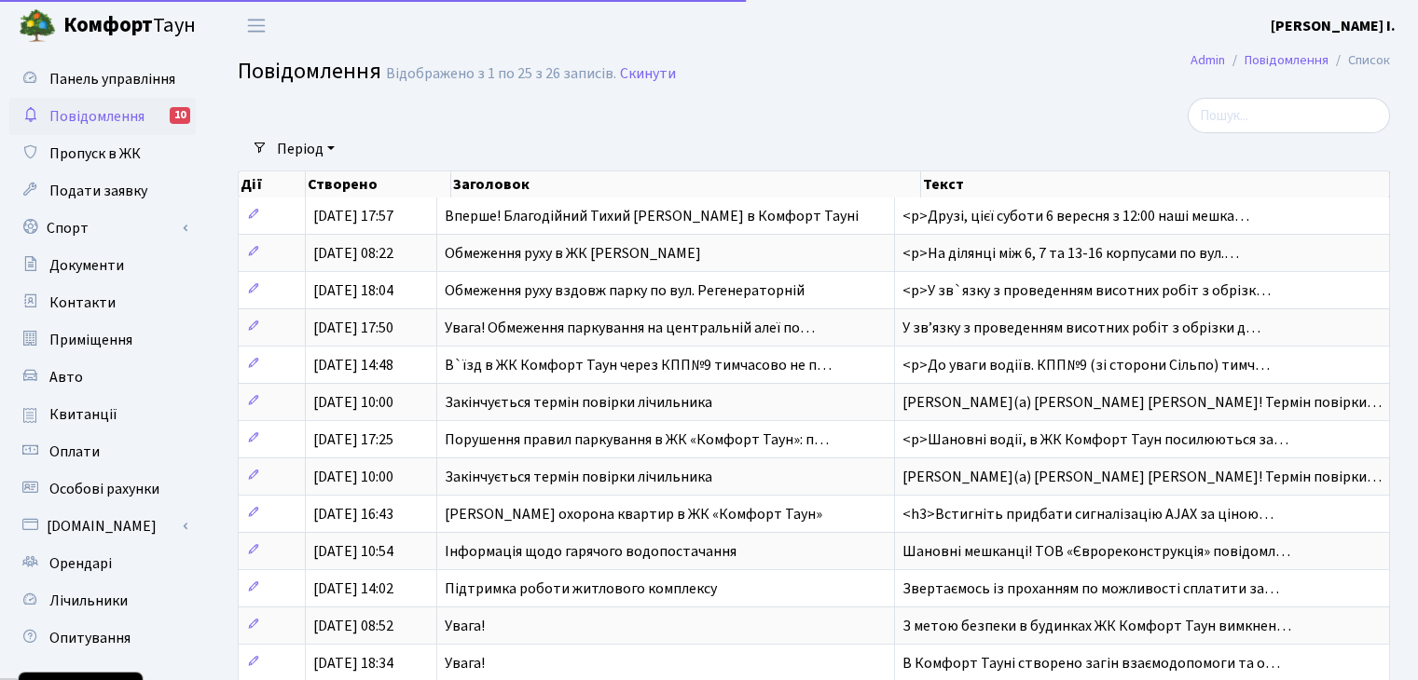
select select "25"
click at [78, 158] on span "Пропуск в ЖК" at bounding box center [94, 154] width 91 height 21
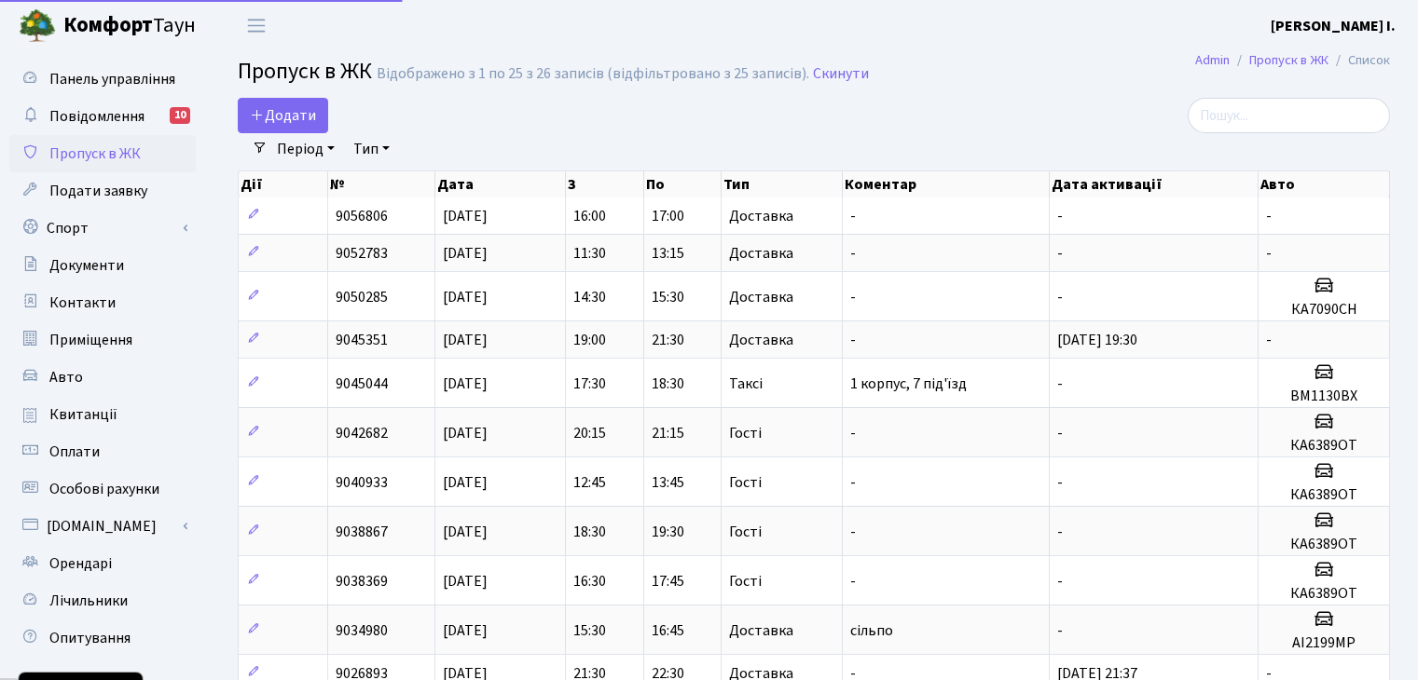
select select "25"
